Goal: Task Accomplishment & Management: Use online tool/utility

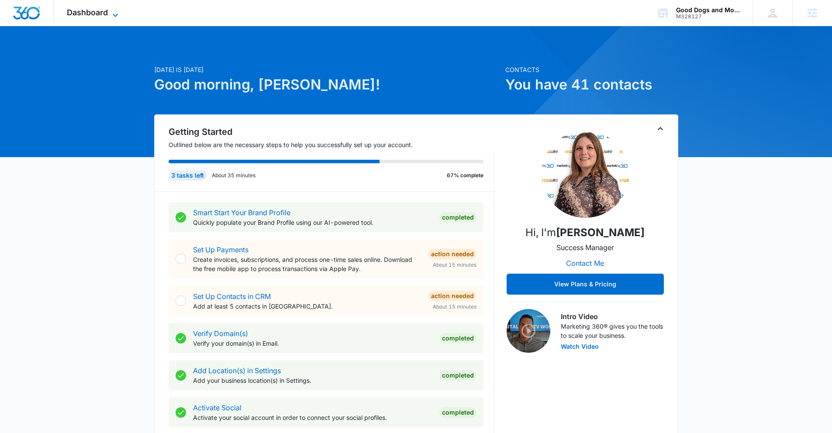
click at [73, 16] on span "Dashboard" at bounding box center [87, 12] width 41 height 9
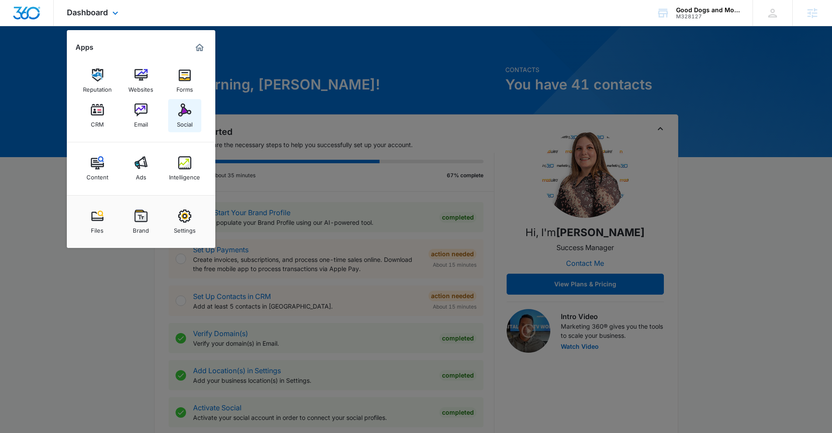
click at [174, 119] on link "Social" at bounding box center [184, 115] width 33 height 33
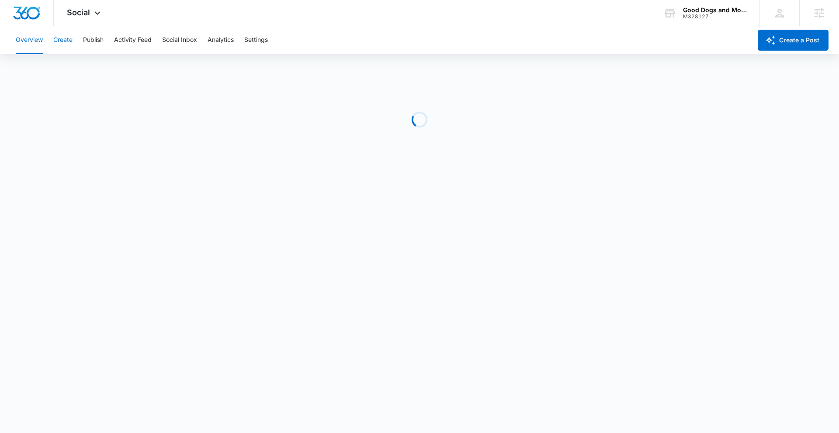
click at [72, 44] on button "Create" at bounding box center [62, 40] width 19 height 28
click at [65, 43] on button "Create" at bounding box center [62, 40] width 19 height 28
click at [40, 67] on button "Content Library" at bounding box center [38, 67] width 45 height 24
